Goal: Transaction & Acquisition: Purchase product/service

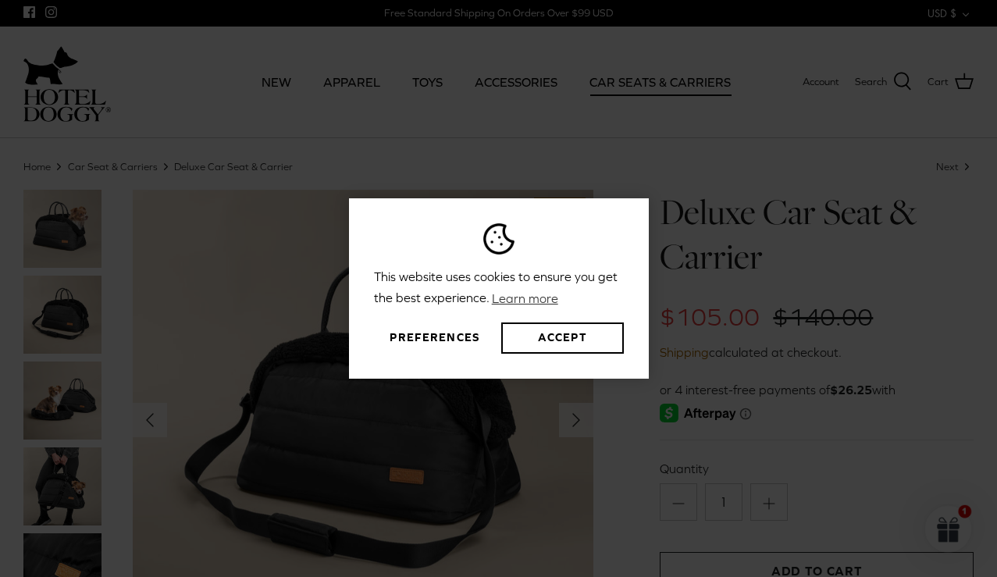
click at [457, 346] on button "Preferences" at bounding box center [435, 337] width 122 height 31
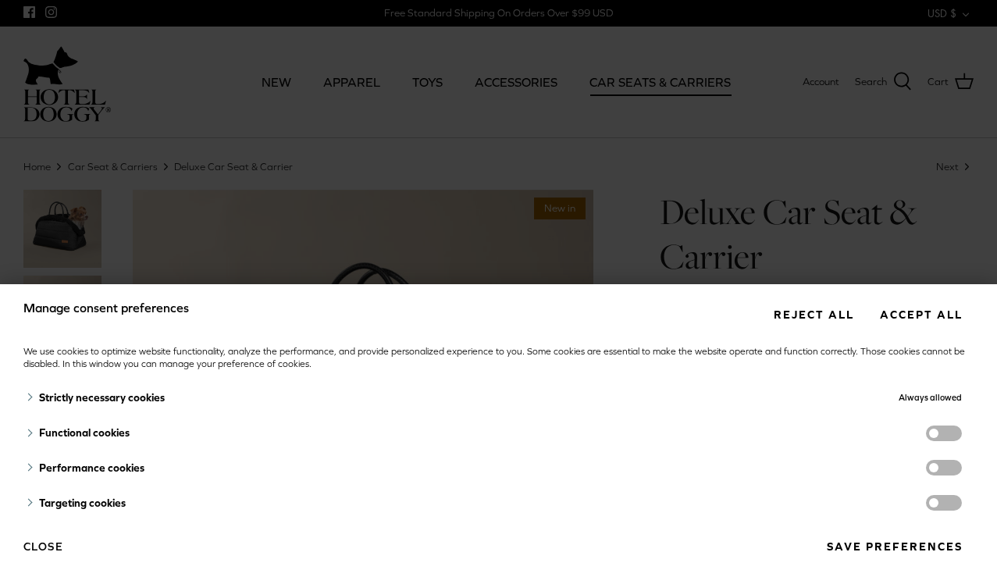
click at [813, 313] on button "Reject all" at bounding box center [813, 314] width 103 height 29
click at [812, 172] on div "Manage consent preferences Reject all Accept all We use cookies to optimize web…" at bounding box center [498, 288] width 997 height 577
click at [871, 550] on button "Save preferences" at bounding box center [894, 546] width 158 height 29
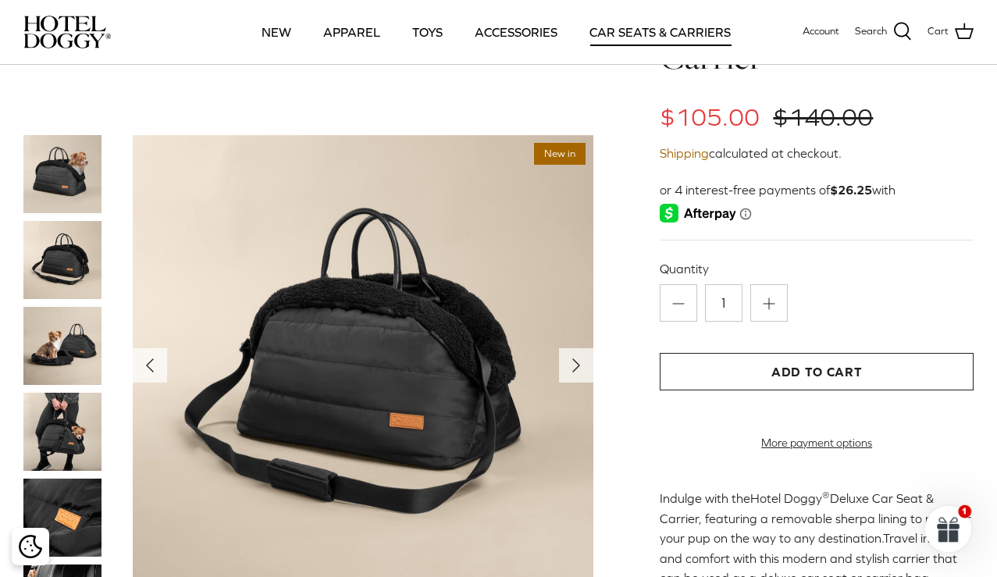
scroll to position [90, 0]
click at [67, 432] on img at bounding box center [62, 432] width 78 height 78
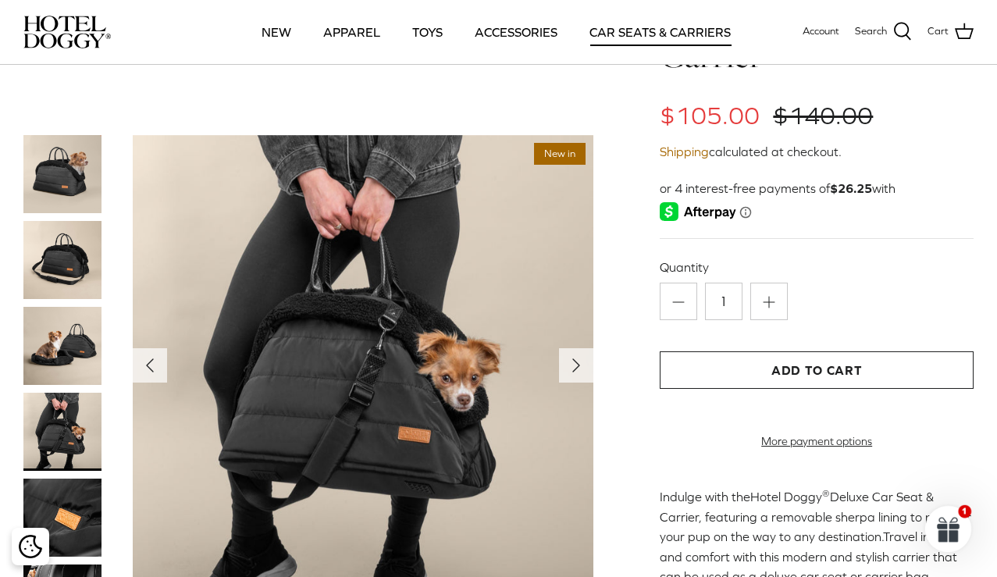
click at [72, 364] on img at bounding box center [62, 346] width 78 height 78
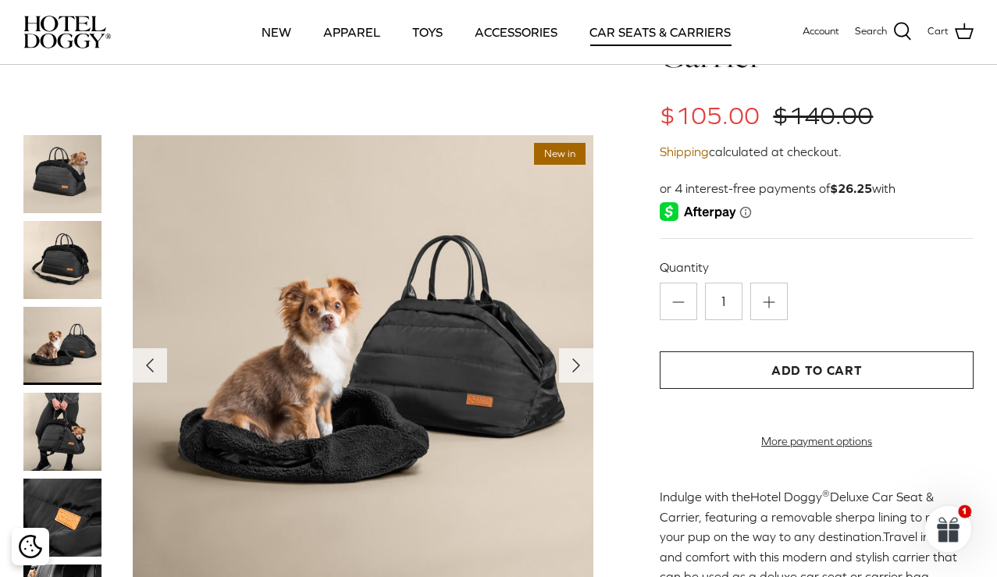
click at [75, 291] on img at bounding box center [62, 260] width 78 height 78
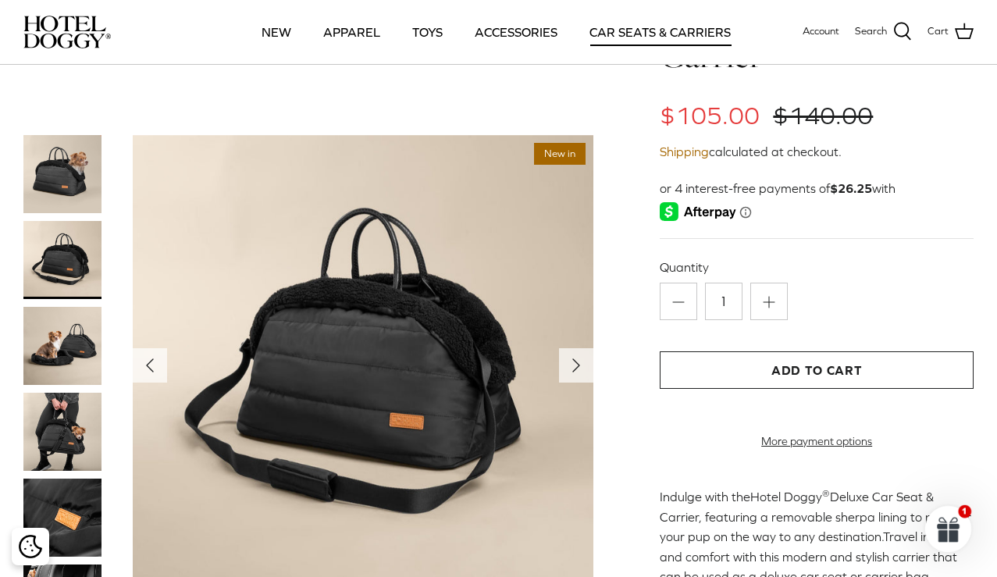
click at [80, 169] on img at bounding box center [62, 174] width 78 height 78
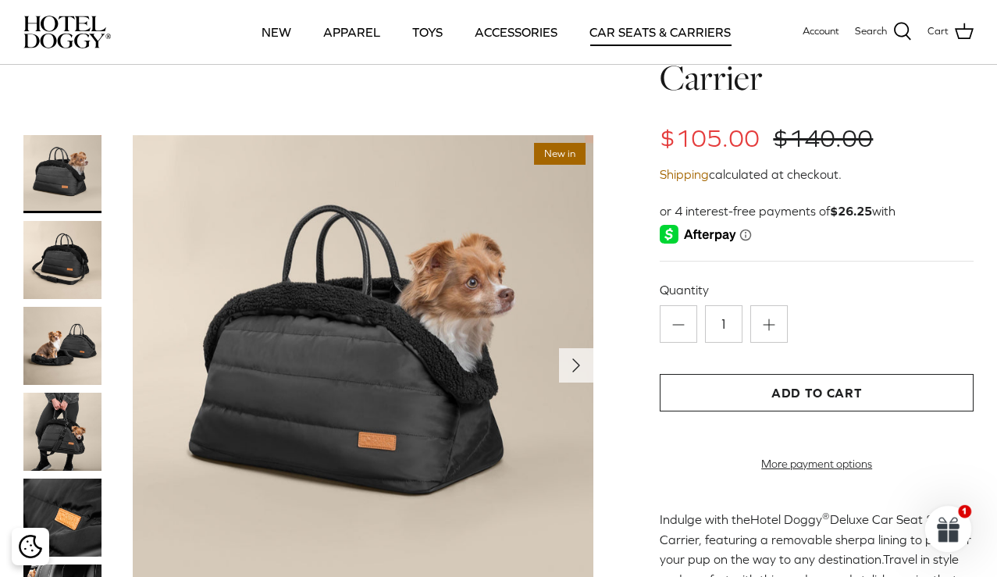
scroll to position [0, 0]
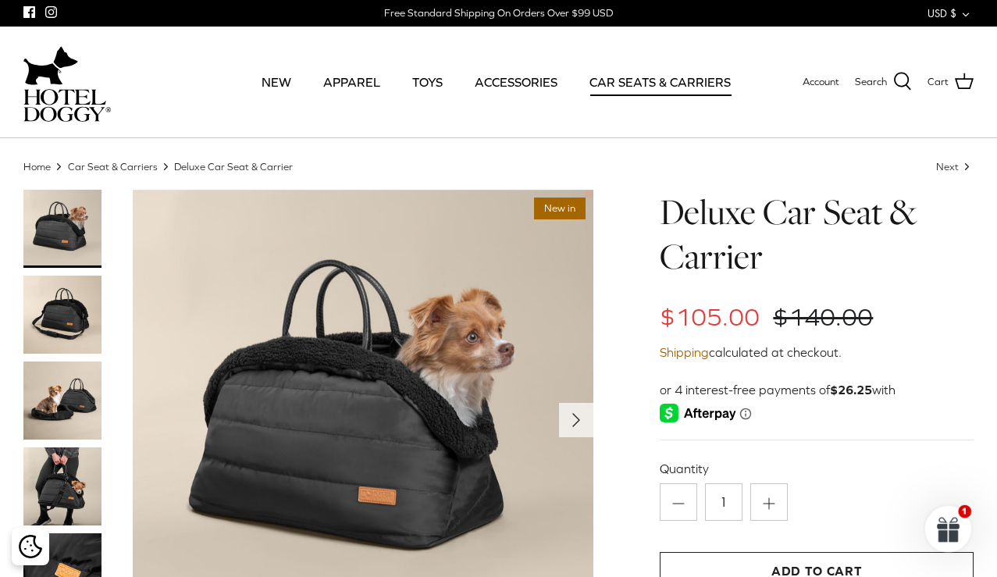
click at [641, 84] on link "CAR SEATS & CARRIERS" at bounding box center [659, 81] width 169 height 53
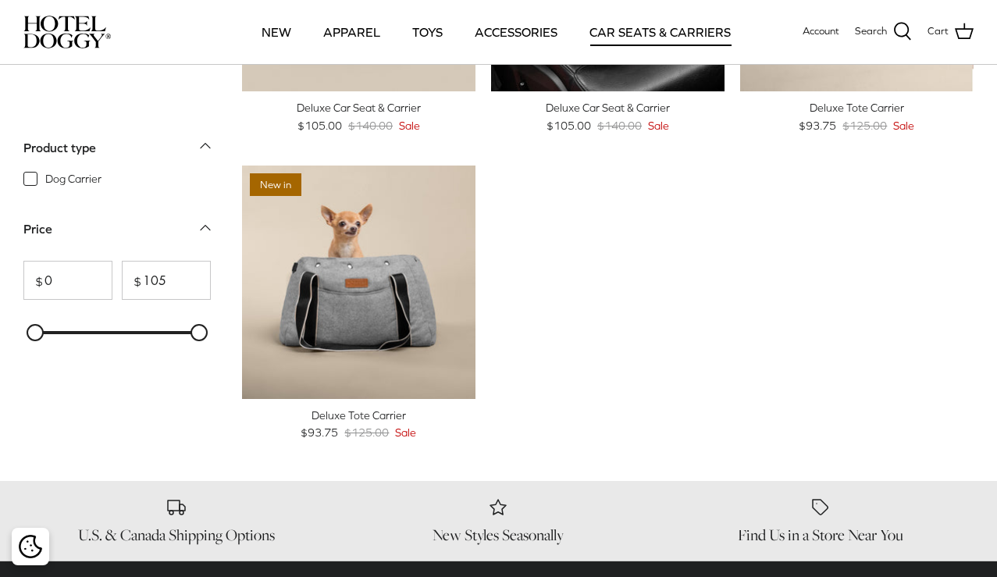
scroll to position [265, 0]
